Goal: Task Accomplishment & Management: Manage account settings

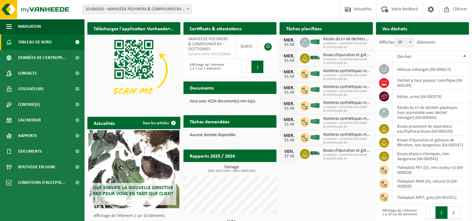
drag, startPoint x: 327, startPoint y: 184, endPoint x: 307, endPoint y: 186, distance: 20.3
click at [307, 186] on div "Téléchargez l'application Vanheede+ maintenant! Cachez Certificats & attestatio…" at bounding box center [278, 146] width 385 height 255
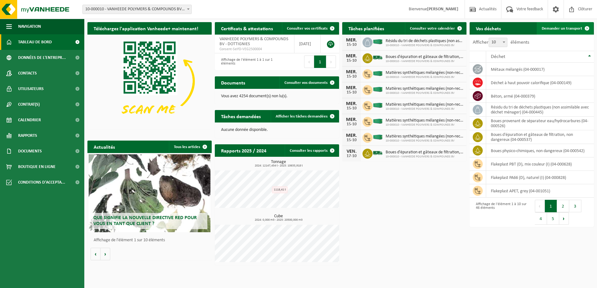
click at [476, 27] on span "Demander un transport" at bounding box center [561, 29] width 41 height 4
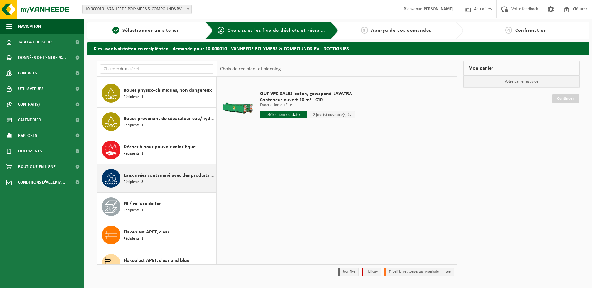
scroll to position [62, 0]
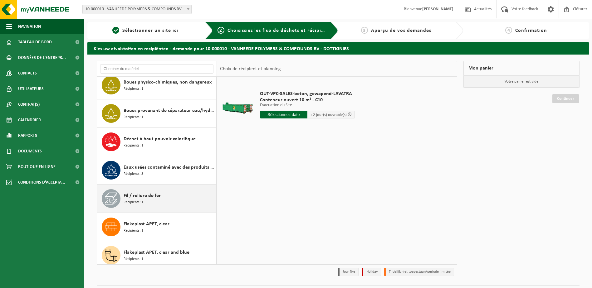
click at [150, 194] on span "Fil / reliure de fer" at bounding box center [142, 195] width 37 height 7
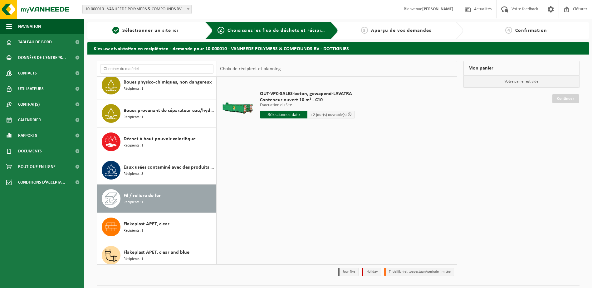
scroll to position [170, 0]
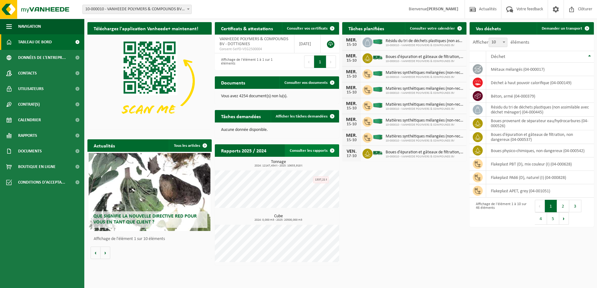
click at [308, 153] on link "Consulter les rapports" at bounding box center [312, 150] width 54 height 12
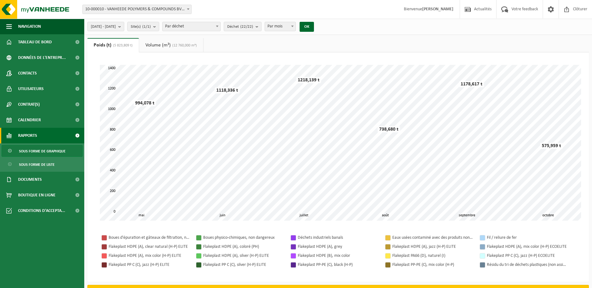
click at [191, 10] on span at bounding box center [188, 9] width 6 height 8
click at [129, 19] on input "search" at bounding box center [137, 19] width 106 height 8
type input "c"
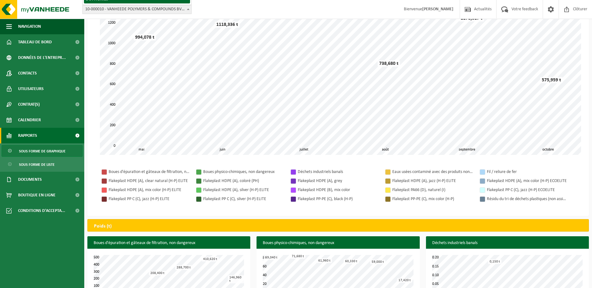
scroll to position [31, 0]
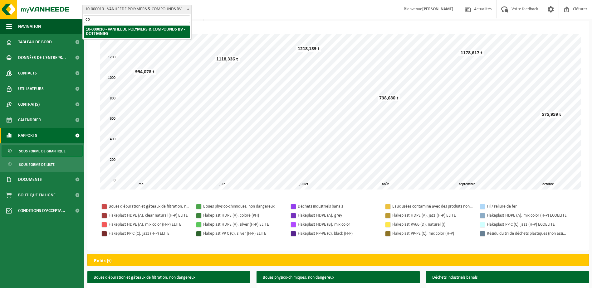
type input "c"
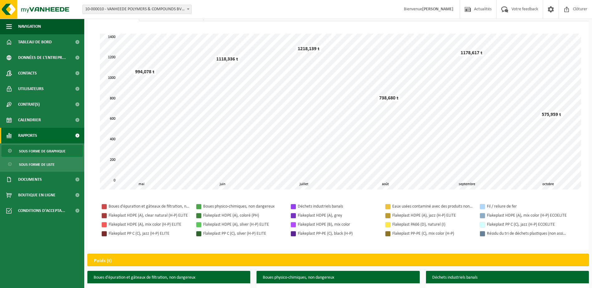
click at [234, 24] on div "Patientez Le téléchargement est un peu long en raison de la grande quantité de …" at bounding box center [337, 136] width 501 height 230
click at [48, 27] on button "Navigation" at bounding box center [42, 27] width 84 height 16
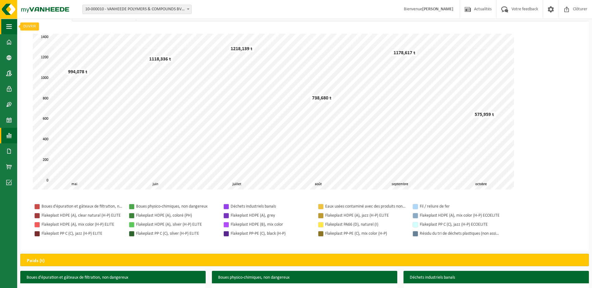
click at [12, 27] on button "Navigation" at bounding box center [8, 27] width 17 height 16
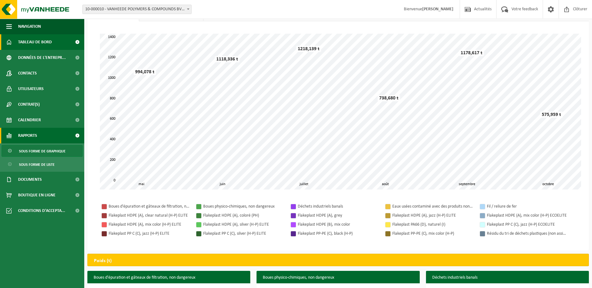
click at [19, 41] on span "Tableau de bord" at bounding box center [35, 42] width 34 height 16
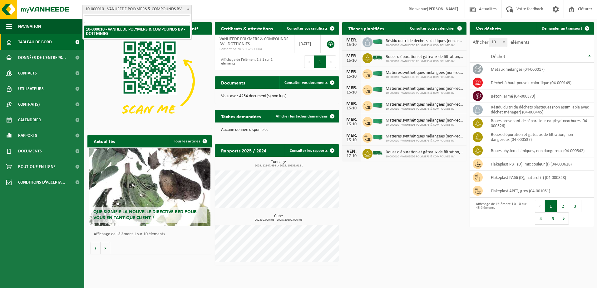
drag, startPoint x: 189, startPoint y: 11, endPoint x: 186, endPoint y: 8, distance: 4.2
click at [186, 8] on span at bounding box center [188, 9] width 6 height 8
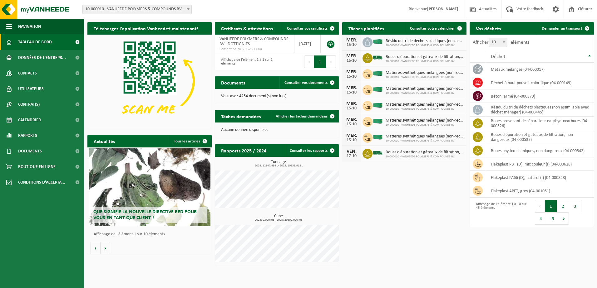
click at [186, 9] on span at bounding box center [188, 9] width 6 height 8
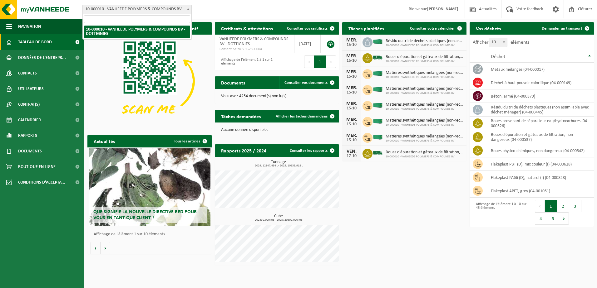
click at [138, 19] on input "search" at bounding box center [137, 19] width 106 height 8
click at [40, 92] on span "Utilisateurs" at bounding box center [31, 89] width 26 height 16
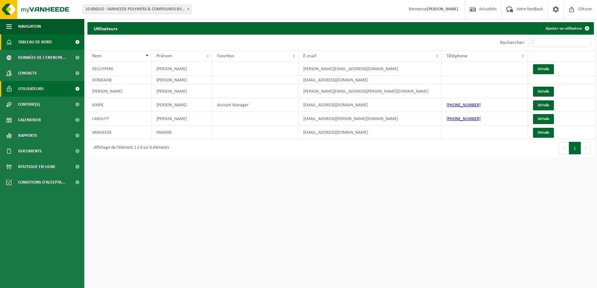
click at [42, 41] on span "Tableau de bord" at bounding box center [35, 42] width 34 height 16
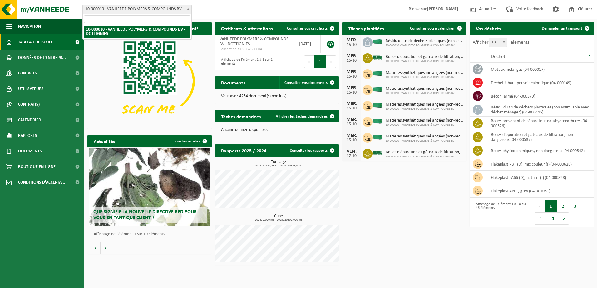
click at [190, 8] on span at bounding box center [188, 9] width 6 height 8
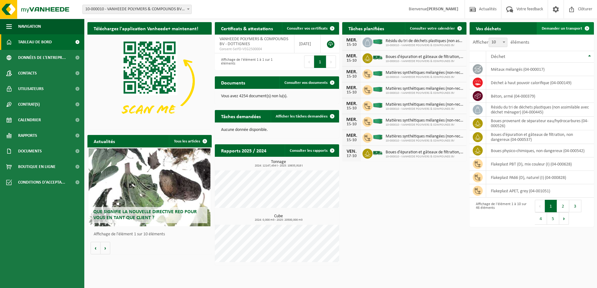
click at [560, 28] on span "Demander un transport" at bounding box center [561, 29] width 41 height 4
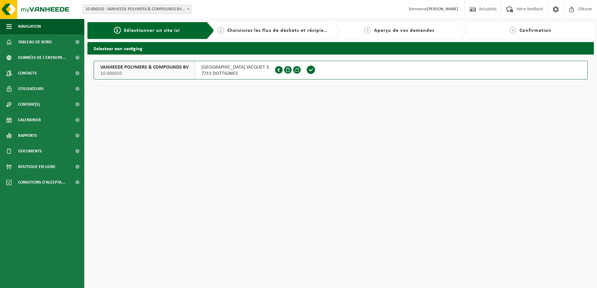
click at [142, 68] on span "VANHEEDE POLYMERS & COMPOUNDS BV" at bounding box center [144, 67] width 88 height 6
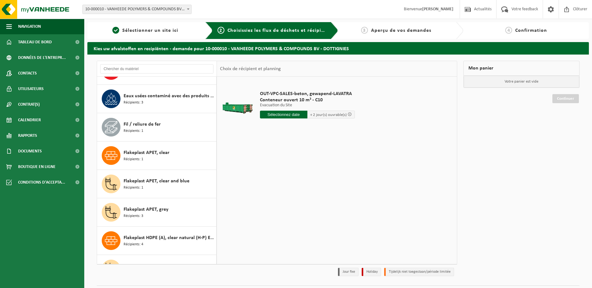
scroll to position [125, 0]
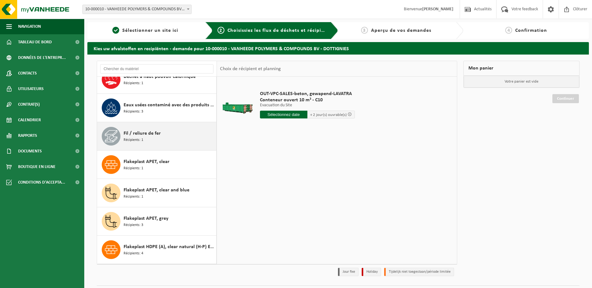
click at [148, 144] on div "Fil / reliure de fer Récipients: 1" at bounding box center [169, 136] width 91 height 19
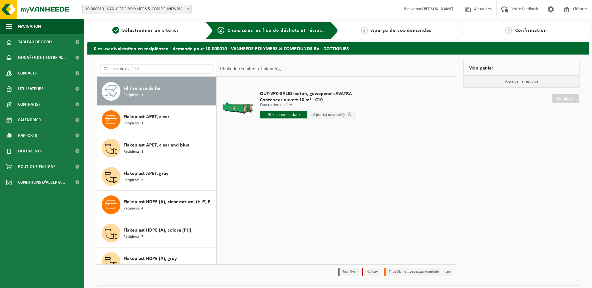
scroll to position [170, 0]
click at [273, 98] on span "Conteneur ouvert 40 m³ - C40" at bounding box center [310, 100] width 101 height 6
click at [293, 115] on input "text" at bounding box center [285, 115] width 51 height 8
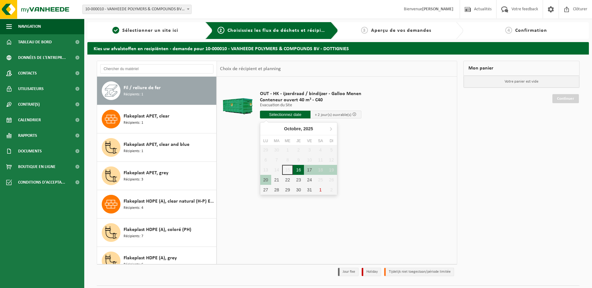
click at [301, 169] on div "16" at bounding box center [298, 170] width 11 height 10
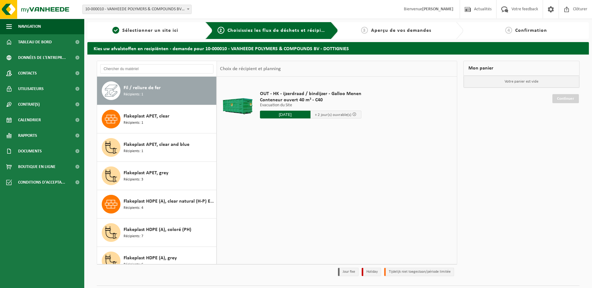
type input "à partir de 2025-10-16"
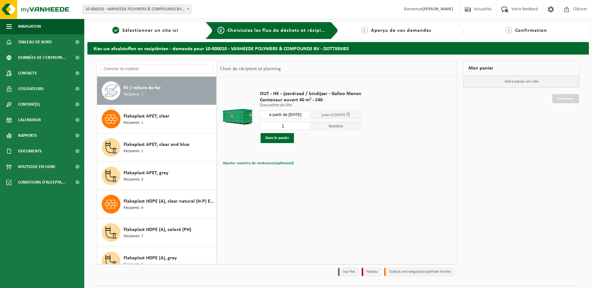
click at [275, 163] on span "Ajouter numéro de conteneur(optionnel)" at bounding box center [258, 163] width 71 height 4
type input "C30-700"
click at [315, 201] on div "OUT - HK - ijzerdraad / bindijzer - Galloo Menen Conteneur ouvert 40 m³ - C40 E…" at bounding box center [337, 170] width 240 height 187
click at [278, 138] on button "Dans le panier" at bounding box center [277, 138] width 33 height 10
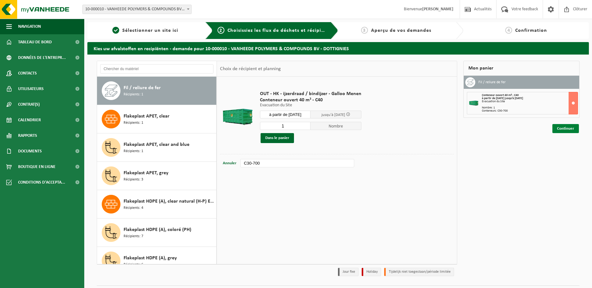
click at [567, 131] on link "Continuer" at bounding box center [565, 128] width 27 height 9
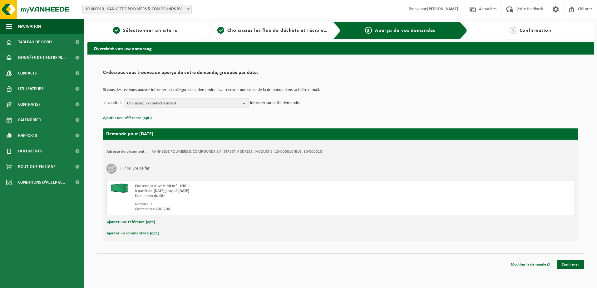
click at [244, 103] on b "button" at bounding box center [245, 103] width 6 height 9
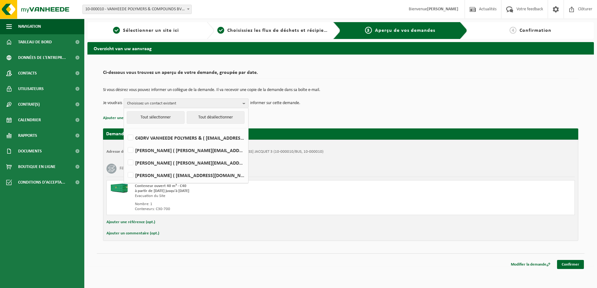
click at [322, 118] on p "Ajouter une référence (opt.)" at bounding box center [340, 118] width 475 height 8
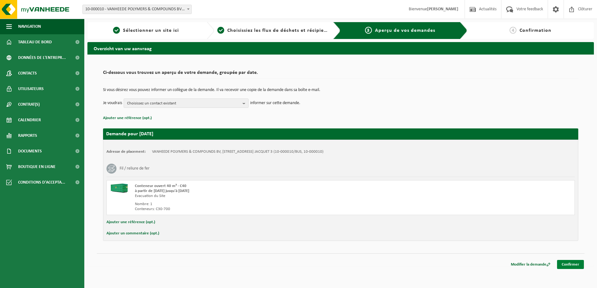
click at [566, 266] on link "Confirmer" at bounding box center [570, 264] width 27 height 9
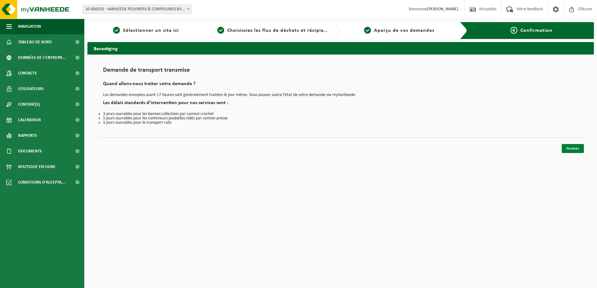
click at [576, 149] on link "Fermer" at bounding box center [572, 148] width 22 height 9
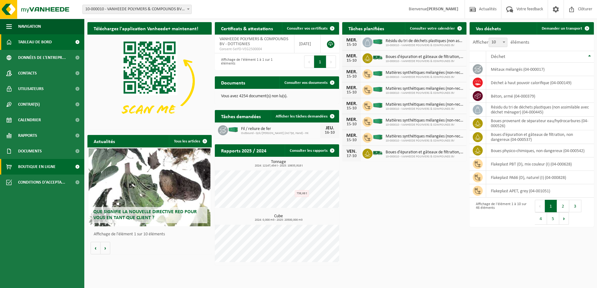
click at [42, 168] on span "Boutique en ligne" at bounding box center [36, 167] width 37 height 16
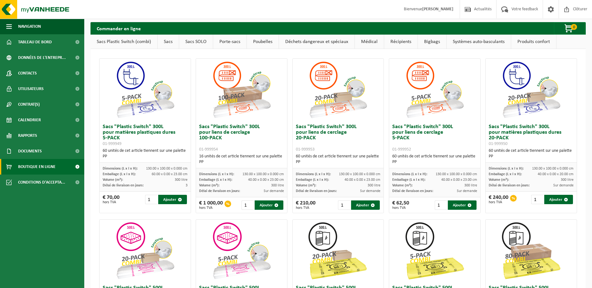
click at [265, 41] on link "Poubelles" at bounding box center [263, 42] width 32 height 14
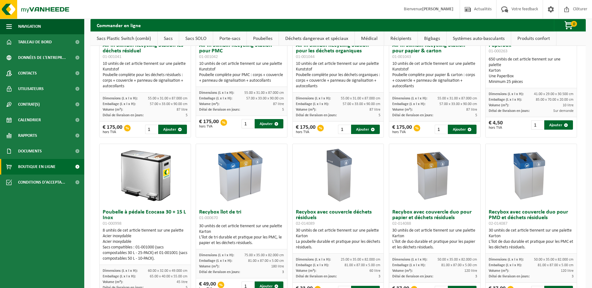
click at [366, 37] on link "Médical" at bounding box center [369, 39] width 29 height 14
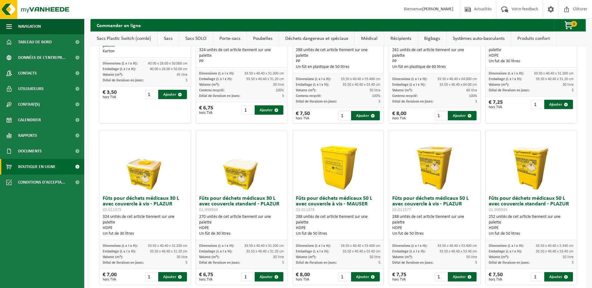
click at [369, 40] on link "Médical" at bounding box center [369, 39] width 29 height 14
click at [324, 34] on link "Déchets dangereux et spéciaux" at bounding box center [317, 39] width 76 height 14
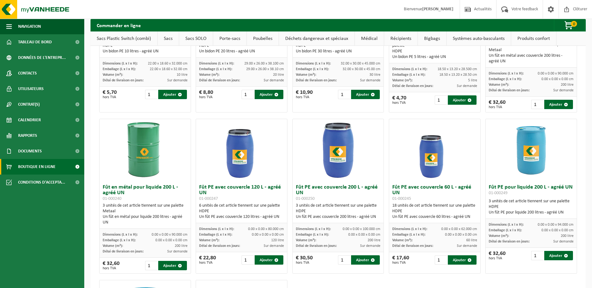
click at [370, 40] on link "Médical" at bounding box center [369, 39] width 29 height 14
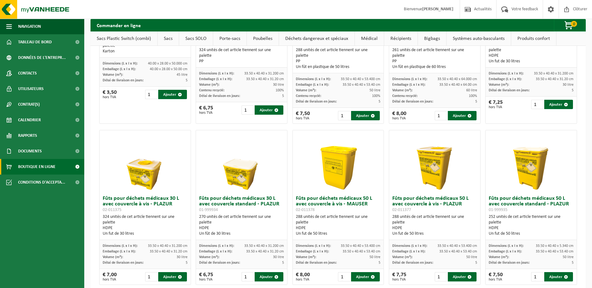
click at [394, 40] on link "Récipients" at bounding box center [400, 39] width 33 height 14
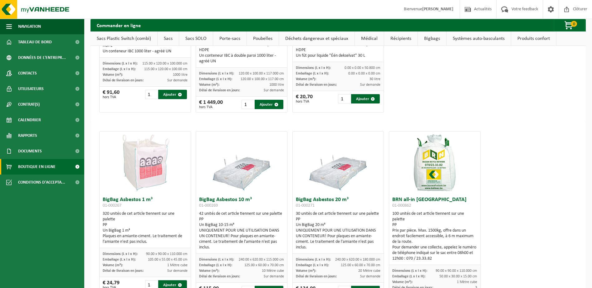
click at [368, 41] on link "Médical" at bounding box center [369, 39] width 29 height 14
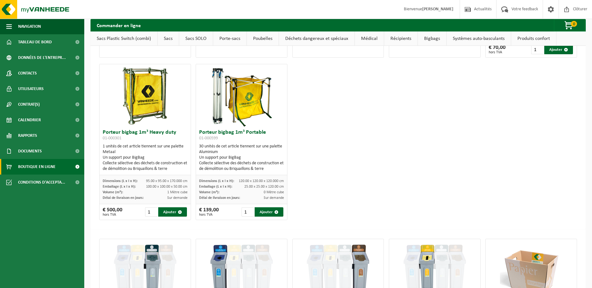
scroll to position [1881, 0]
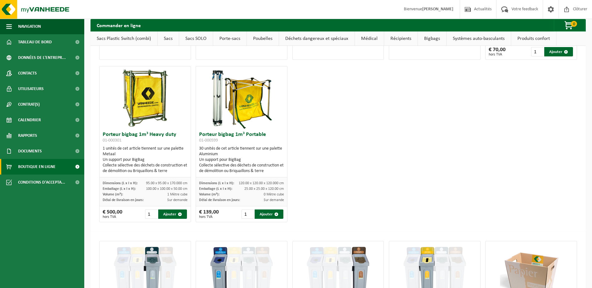
click at [430, 40] on link "Bigbags" at bounding box center [432, 39] width 28 height 14
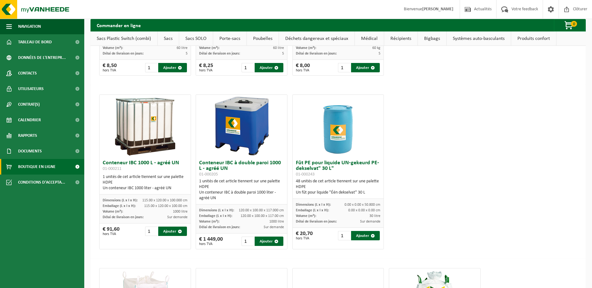
scroll to position [3998, 0]
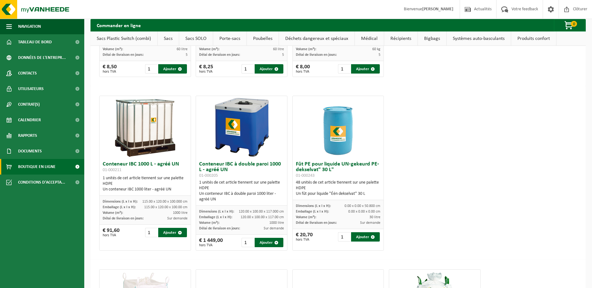
click at [533, 37] on link "Produits confort" at bounding box center [533, 39] width 45 height 14
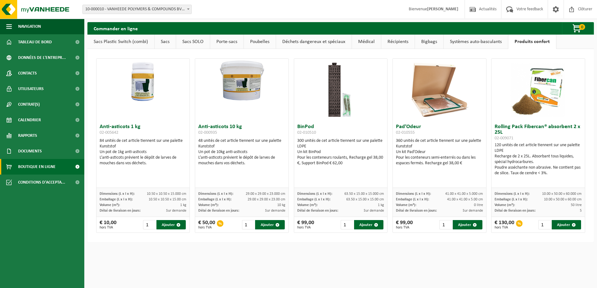
drag, startPoint x: 291, startPoint y: 187, endPoint x: 309, endPoint y: 246, distance: 62.2
click at [327, 257] on html "Site: 10-000010 - VANHEEDE POLYMERS & COMPOUNDS BV - DOTTIGNIES 10-000010 - VAN…" at bounding box center [298, 144] width 597 height 288
